Goal: Check status: Check status

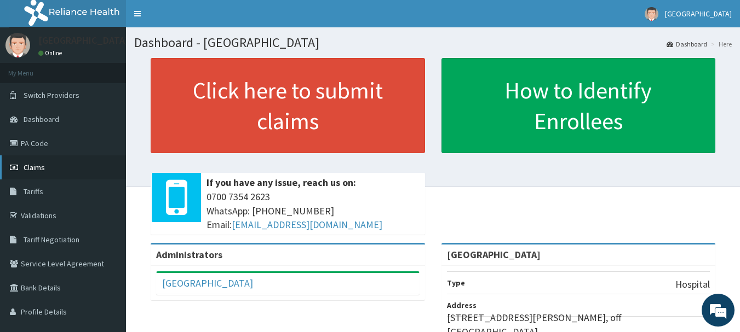
click at [45, 171] on link "Claims" at bounding box center [63, 167] width 126 height 24
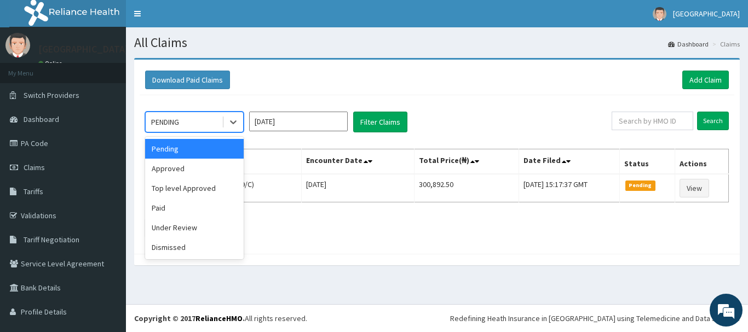
click at [198, 124] on div "PENDING" at bounding box center [184, 122] width 76 height 18
click at [195, 168] on div "Approved" at bounding box center [194, 169] width 99 height 20
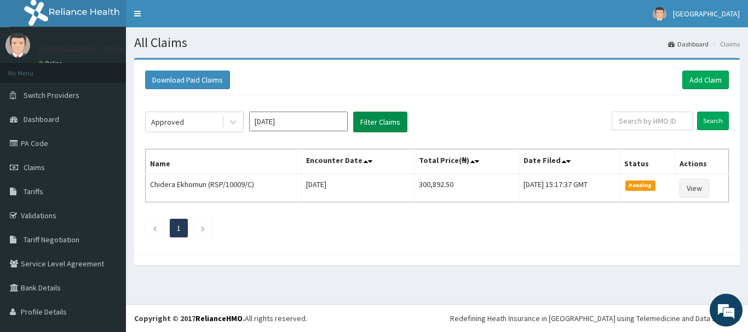
click at [387, 119] on button "Filter Claims" at bounding box center [380, 122] width 54 height 21
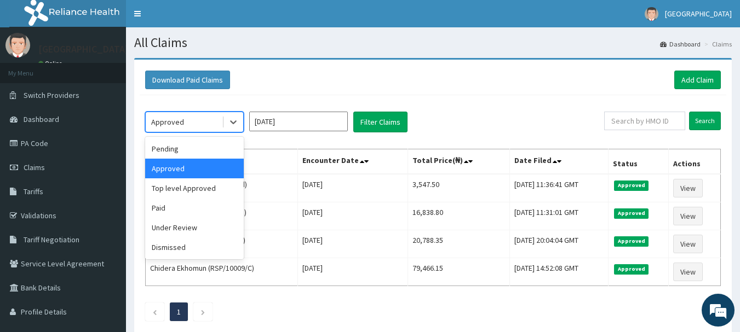
click at [185, 120] on div "Approved" at bounding box center [184, 122] width 76 height 18
click at [182, 186] on div "Top level Approved" at bounding box center [194, 188] width 99 height 20
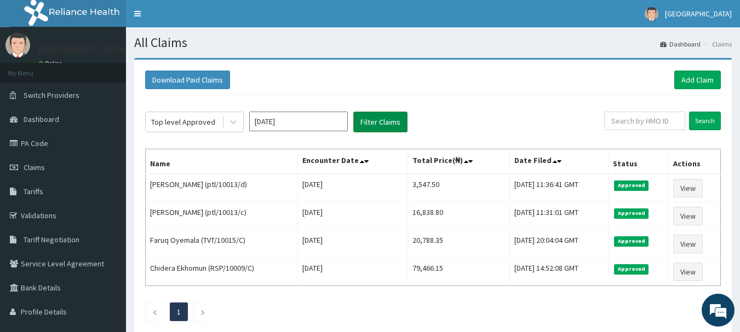
click at [384, 125] on button "Filter Claims" at bounding box center [380, 122] width 54 height 21
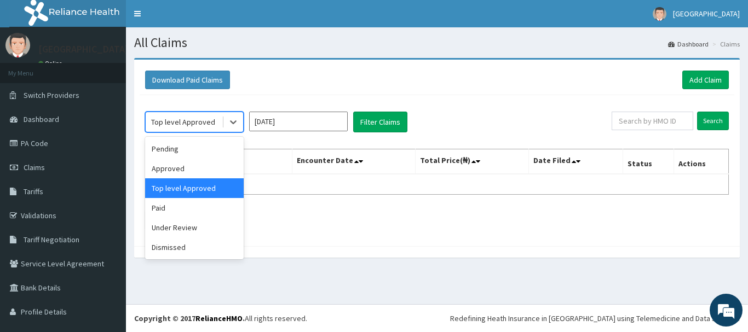
click at [180, 119] on div "Top level Approved" at bounding box center [183, 122] width 64 height 11
click at [182, 208] on div "Paid" at bounding box center [194, 208] width 99 height 20
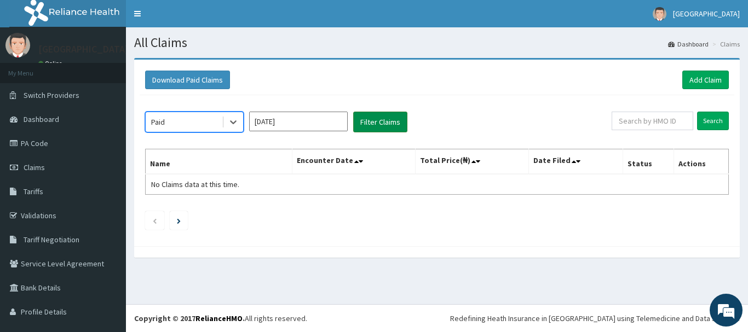
click at [391, 123] on button "Filter Claims" at bounding box center [380, 122] width 54 height 21
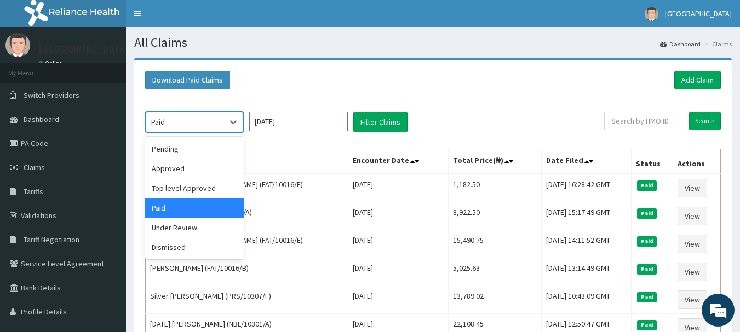
click at [200, 123] on div "Paid" at bounding box center [184, 122] width 76 height 18
click at [182, 230] on div "Under Review" at bounding box center [194, 228] width 99 height 20
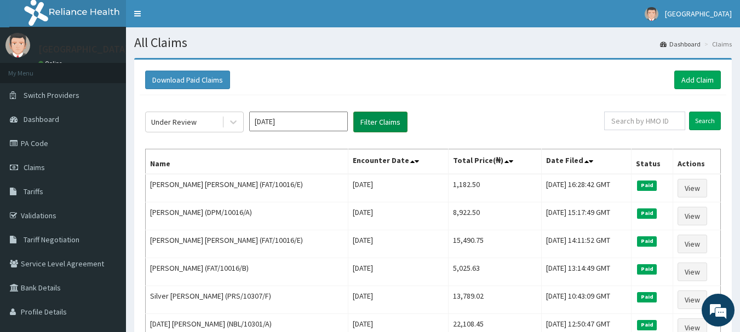
click at [367, 122] on button "Filter Claims" at bounding box center [380, 122] width 54 height 21
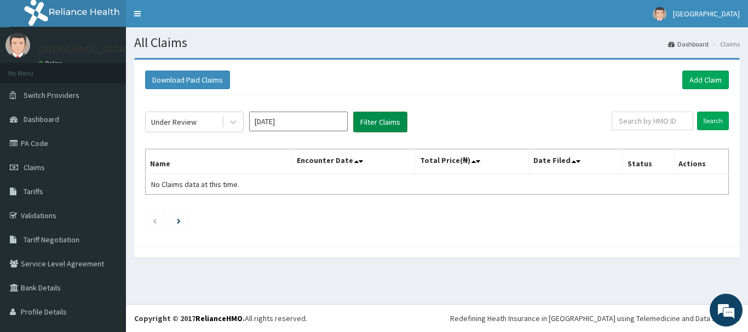
click at [377, 122] on button "Filter Claims" at bounding box center [380, 122] width 54 height 21
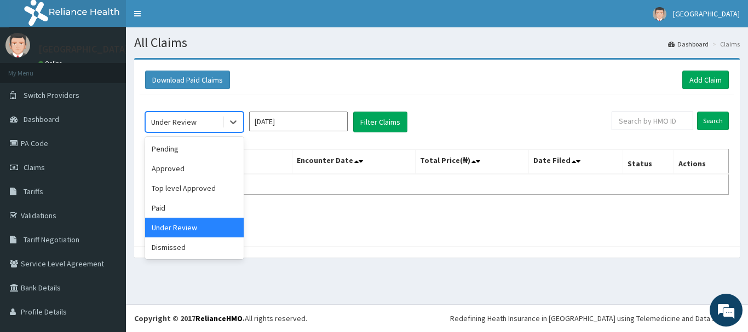
click at [198, 129] on div "Under Review" at bounding box center [184, 122] width 76 height 18
click at [181, 157] on div "Pending" at bounding box center [194, 149] width 99 height 20
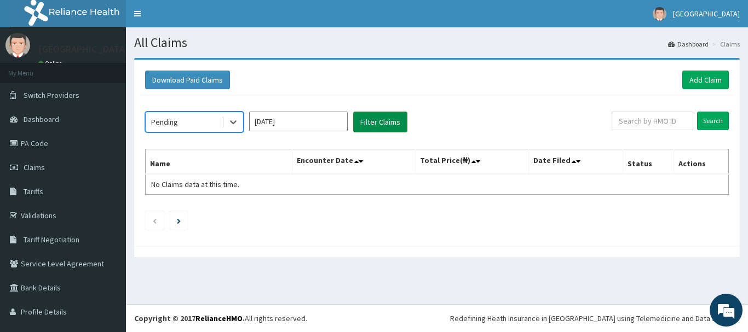
click at [371, 126] on button "Filter Claims" at bounding box center [380, 122] width 54 height 21
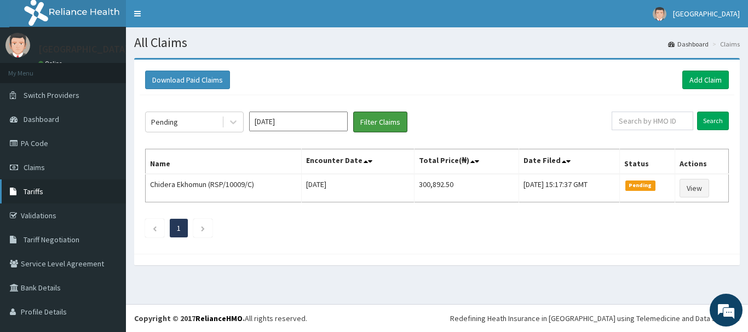
scroll to position [21, 0]
